Goal: Navigation & Orientation: Find specific page/section

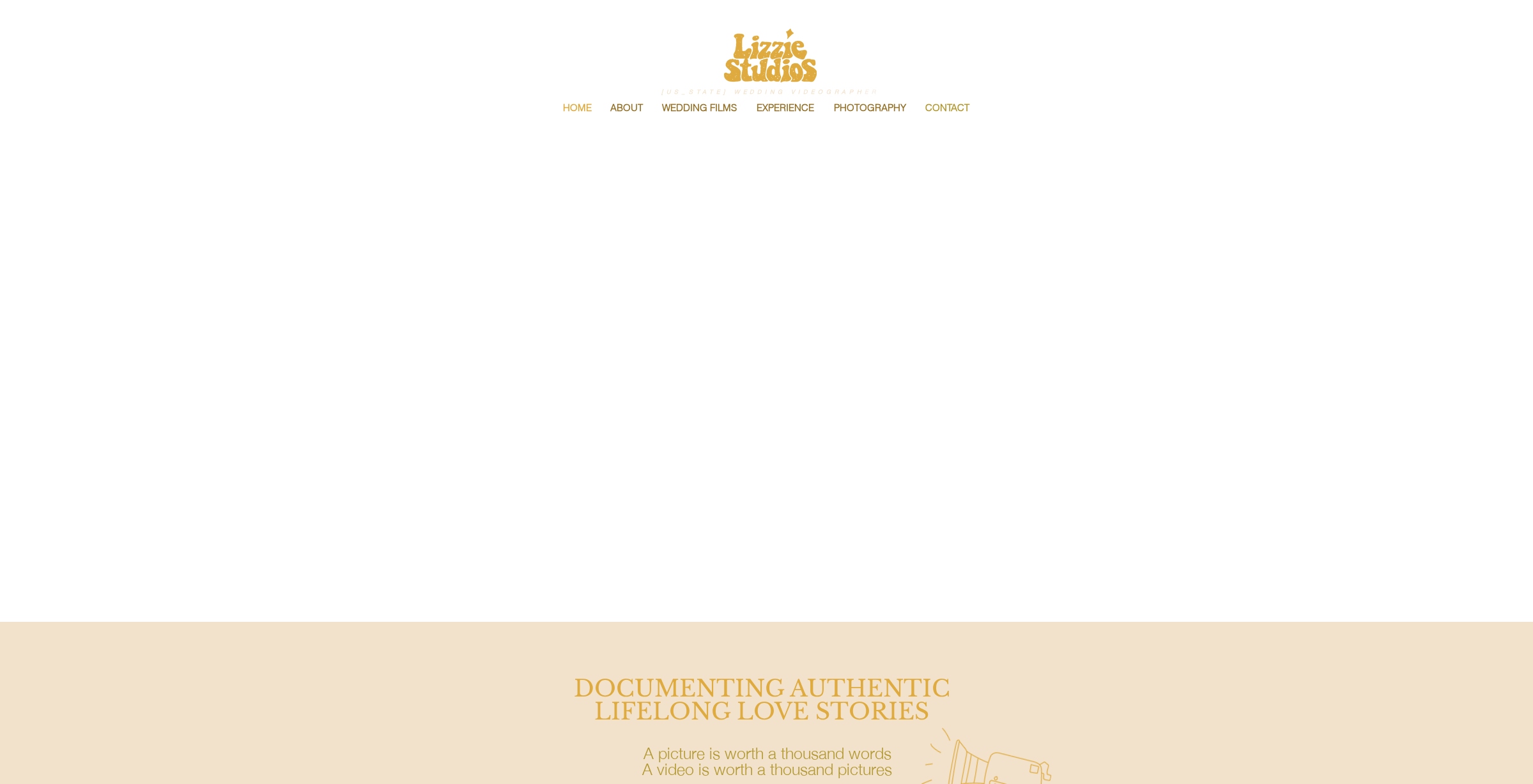
click at [957, 106] on p "CONTACT" at bounding box center [947, 108] width 57 height 27
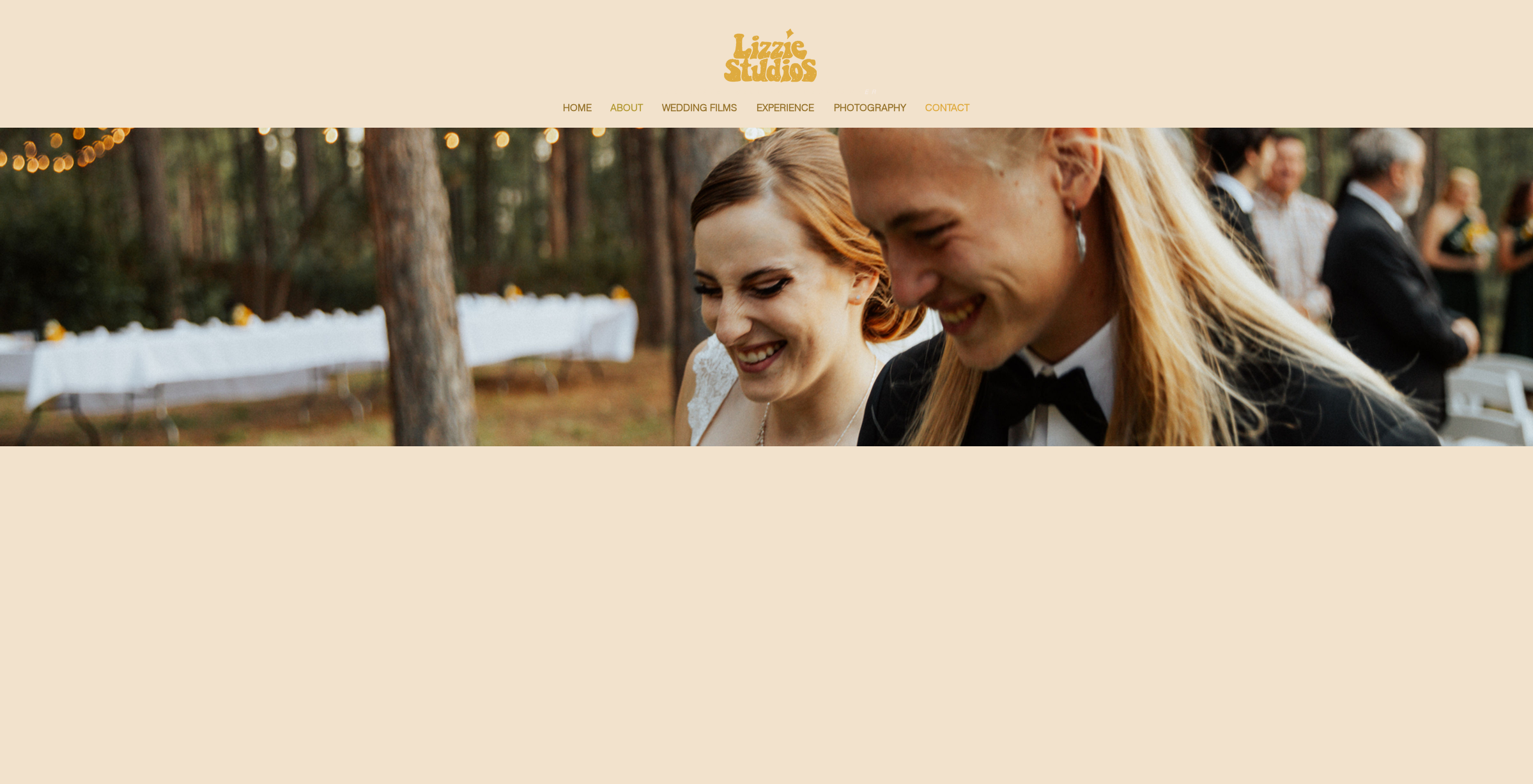
click at [637, 108] on p "ABOUT" at bounding box center [627, 108] width 45 height 27
